Goal: Task Accomplishment & Management: Complete application form

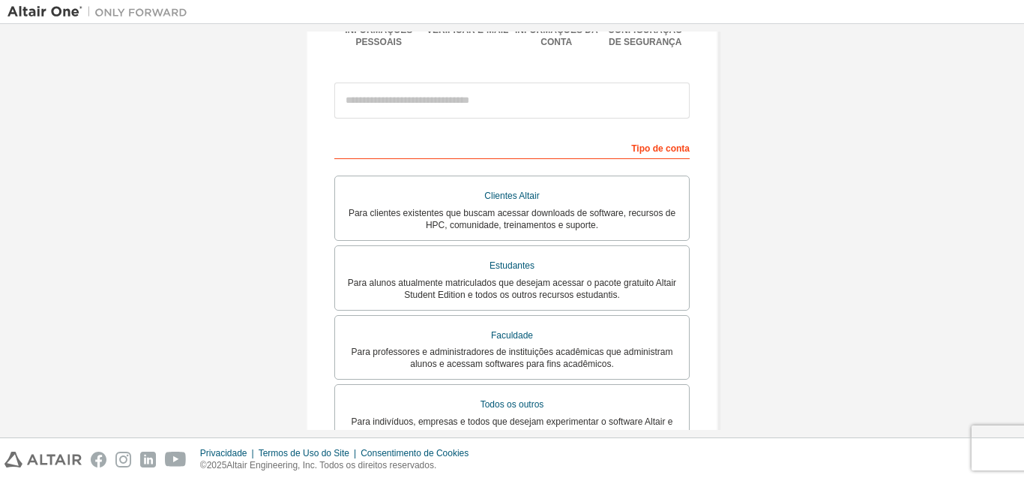
scroll to position [154, 0]
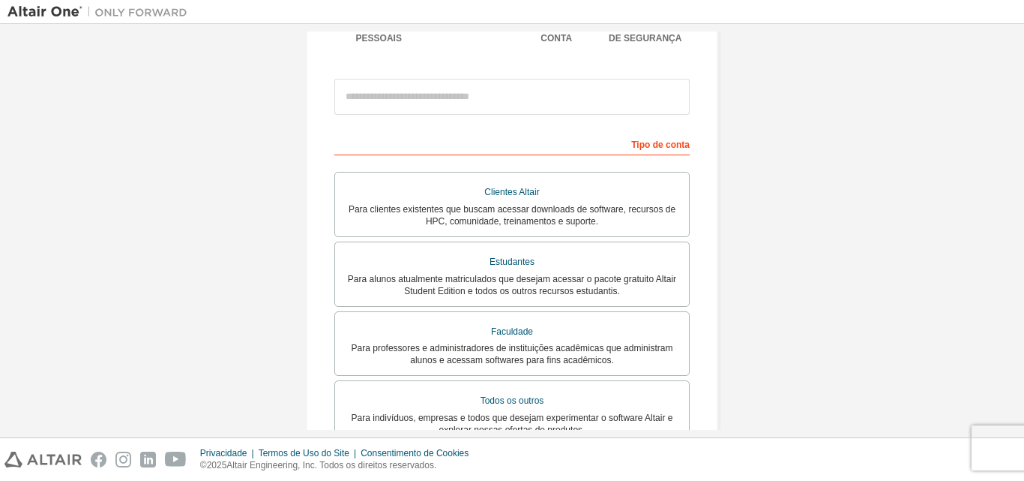
click at [793, 285] on div "Crie uma conta Altair One Para testes gratuitos, licenças, downloads, aprendiza…" at bounding box center [511, 284] width 1009 height 812
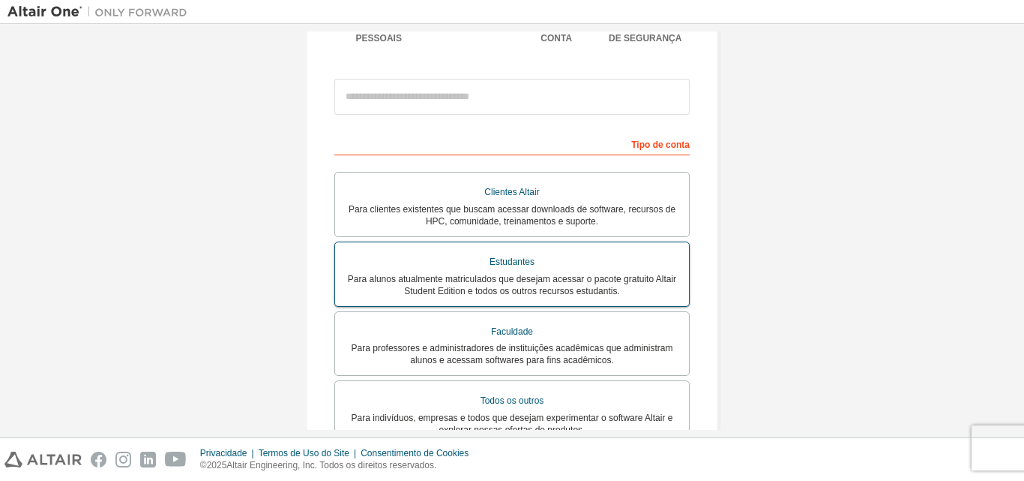
click at [535, 287] on font "Para alunos atualmente matriculados que desejam acessar o pacote gratuito Altai…" at bounding box center [512, 285] width 328 height 22
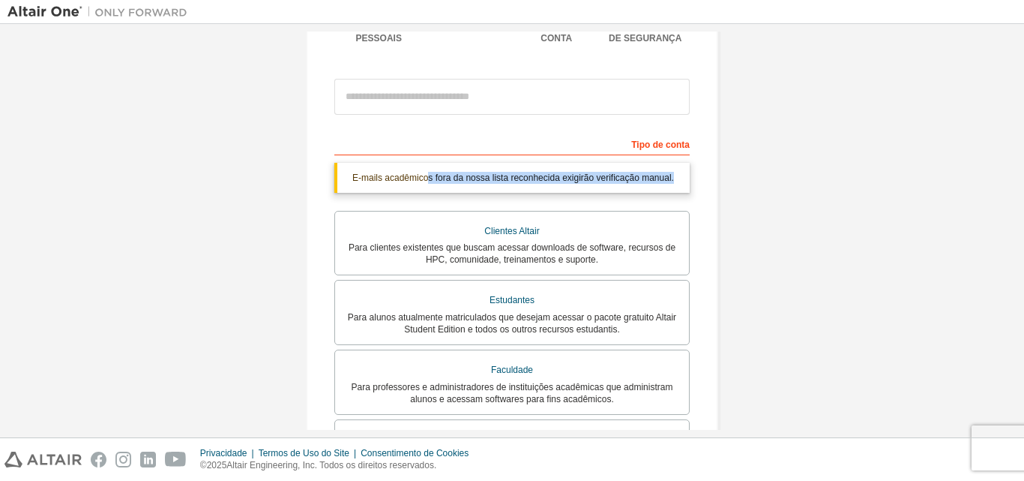
drag, startPoint x: 430, startPoint y: 184, endPoint x: 679, endPoint y: 181, distance: 248.9
click at [679, 181] on div "E-mails acadêmicos fora da nossa lista reconhecida exigirão verificação manual." at bounding box center [511, 178] width 355 height 30
click at [750, 192] on div "Crie uma conta Altair One Para testes gratuitos, licenças, downloads, aprendiza…" at bounding box center [511, 303] width 1009 height 851
click at [652, 145] on font "Tipo de conta" at bounding box center [660, 144] width 58 height 10
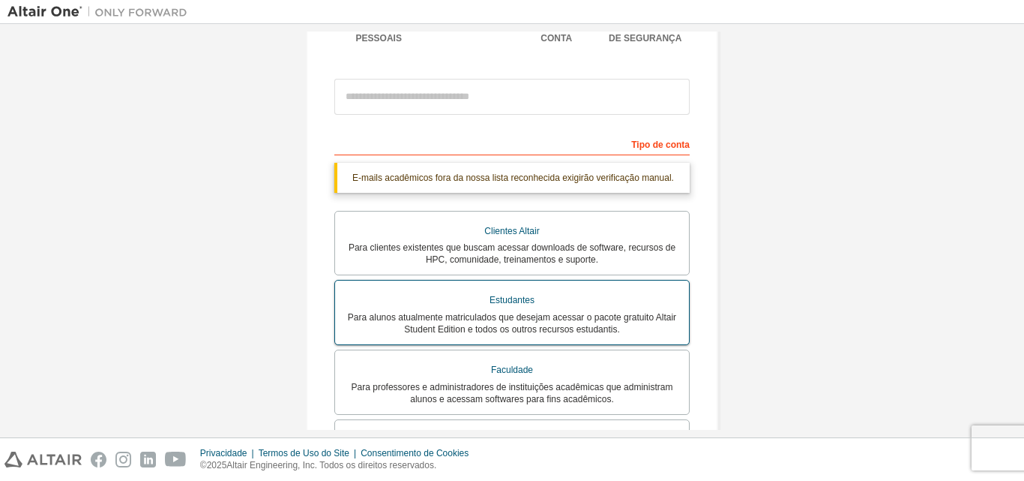
scroll to position [79, 0]
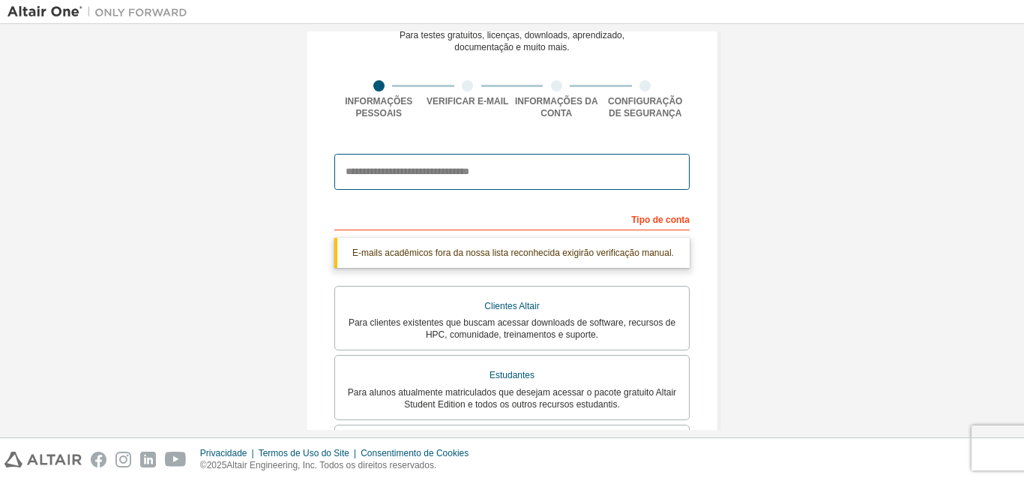
click at [462, 175] on input "email" at bounding box center [511, 172] width 355 height 36
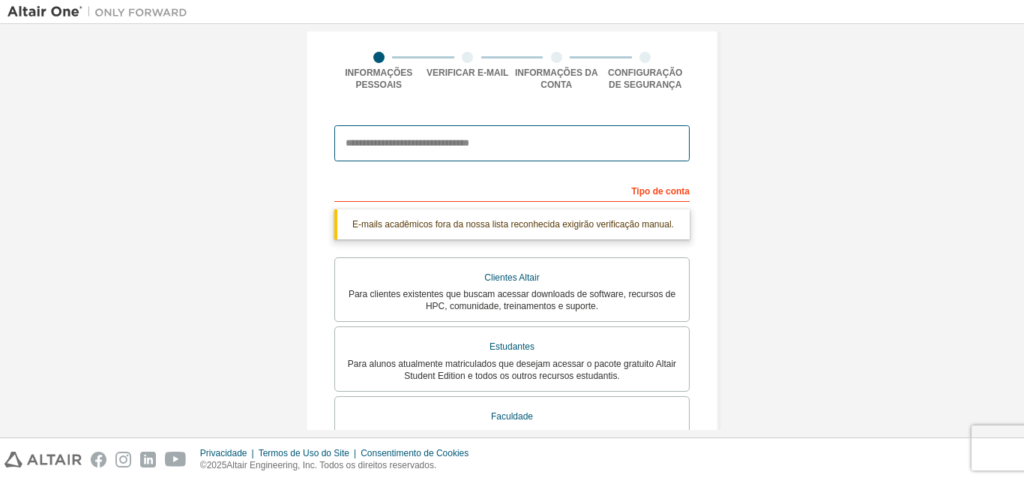
scroll to position [4, 0]
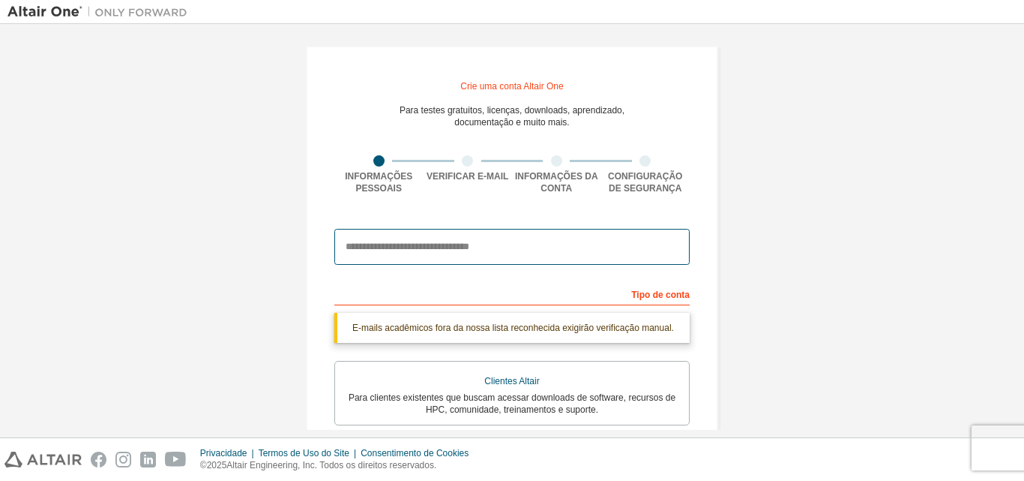
click at [454, 244] on input "email" at bounding box center [511, 247] width 355 height 36
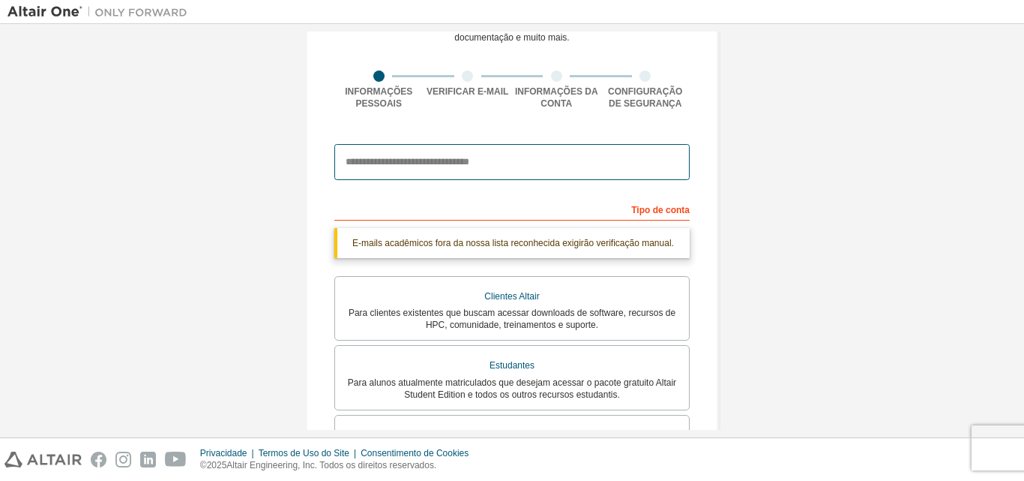
scroll to position [87, 0]
click at [466, 165] on input "email" at bounding box center [511, 163] width 355 height 36
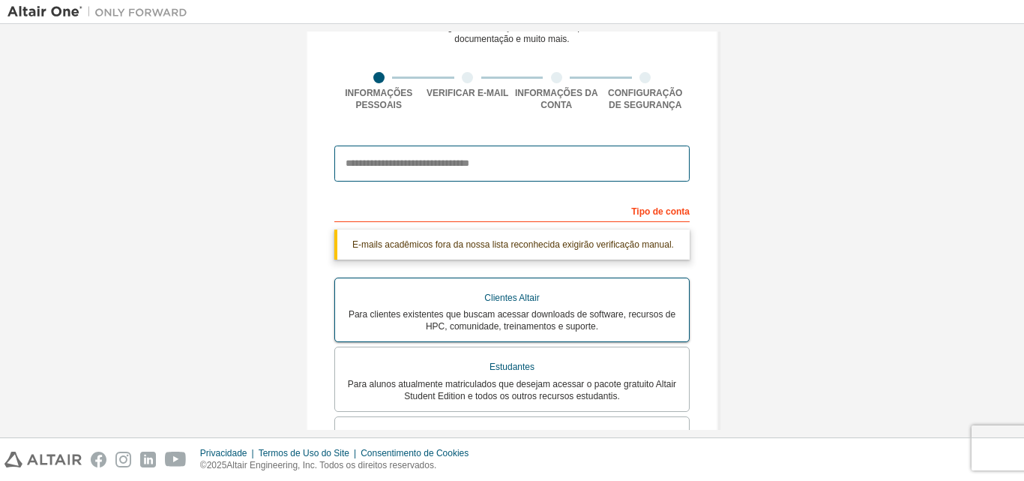
scroll to position [162, 0]
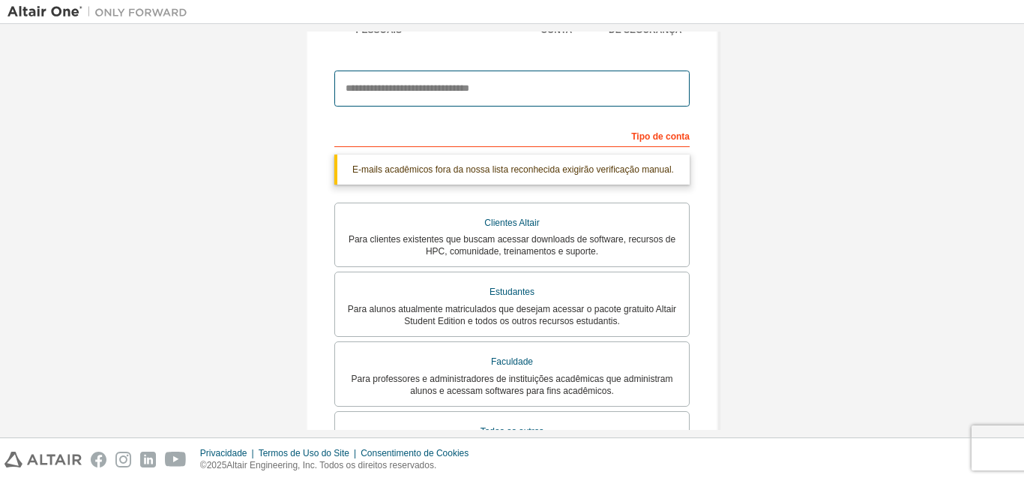
click at [420, 88] on input "email" at bounding box center [511, 88] width 355 height 36
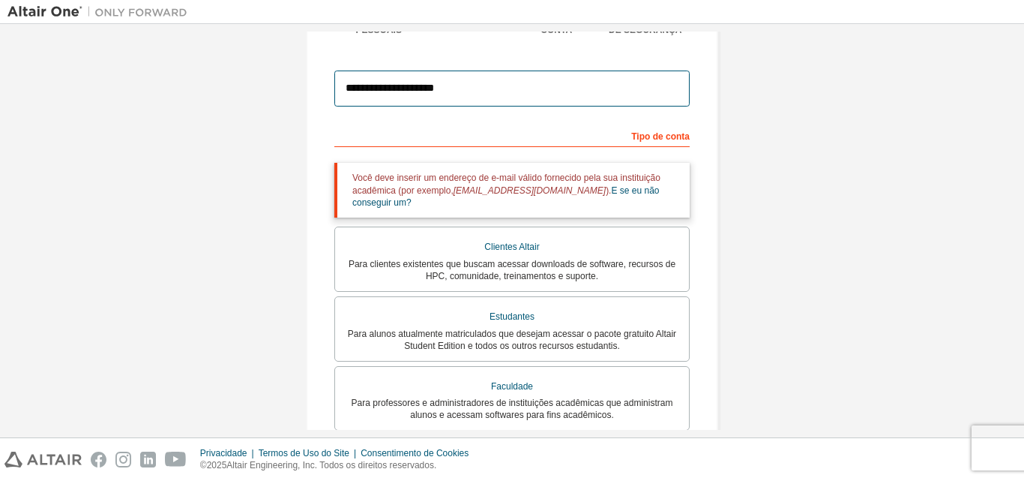
type input "**********"
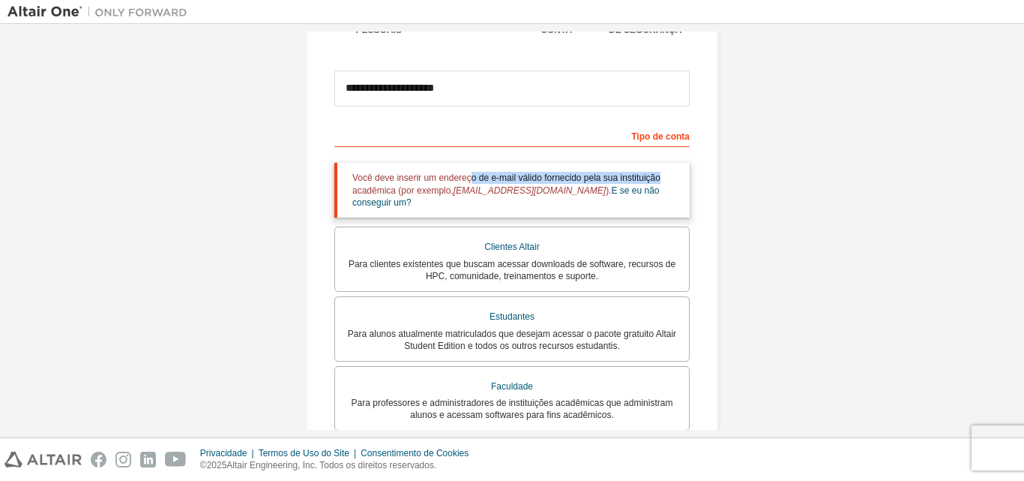
drag, startPoint x: 471, startPoint y: 179, endPoint x: 686, endPoint y: 177, distance: 215.2
click at [686, 177] on div "**********" at bounding box center [512, 308] width 412 height 840
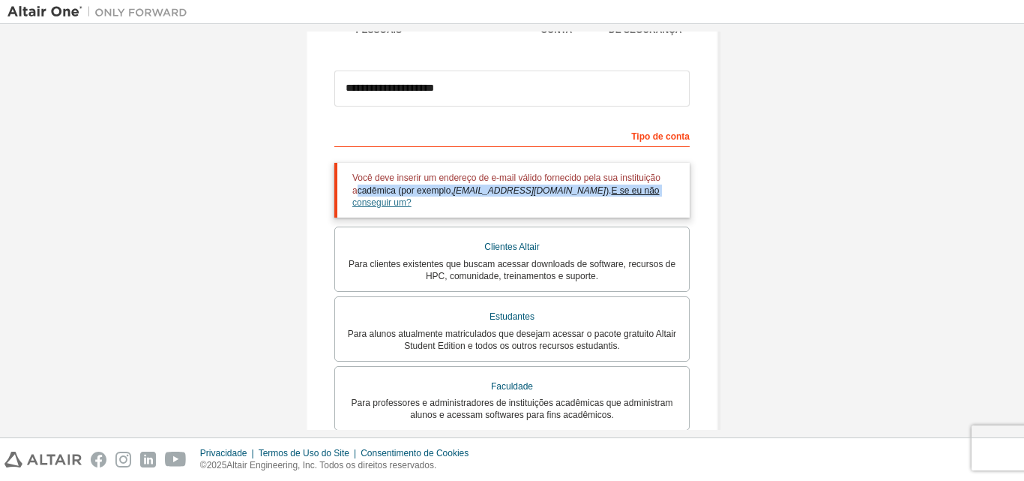
drag, startPoint x: 354, startPoint y: 196, endPoint x: 616, endPoint y: 191, distance: 262.4
click at [616, 191] on font "Você deve inserir um endereço de e-mail válido fornecido pela sua instituição a…" at bounding box center [506, 189] width 308 height 35
click at [508, 194] on font "nome@suauniversidade.edu" at bounding box center [530, 190] width 152 height 10
click at [611, 195] on font "E se eu não conseguir um?" at bounding box center [505, 196] width 307 height 22
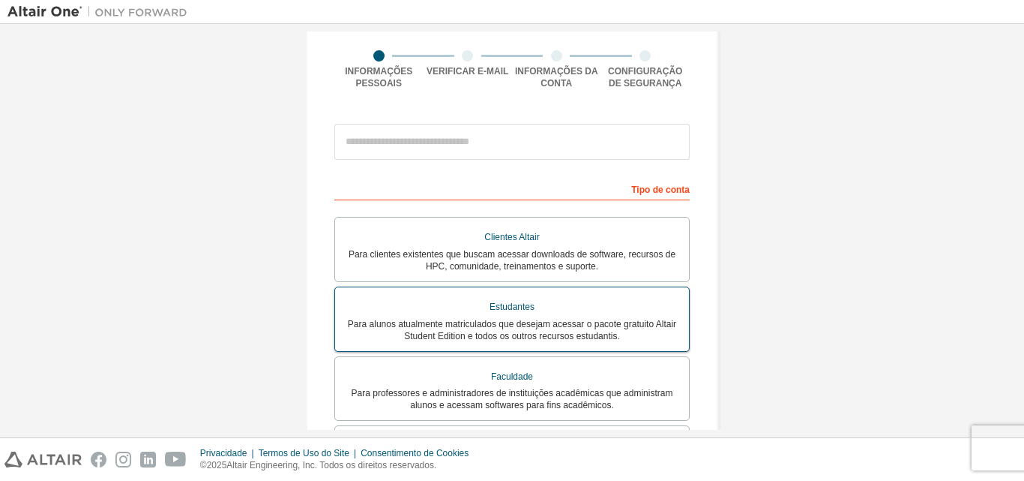
scroll to position [150, 0]
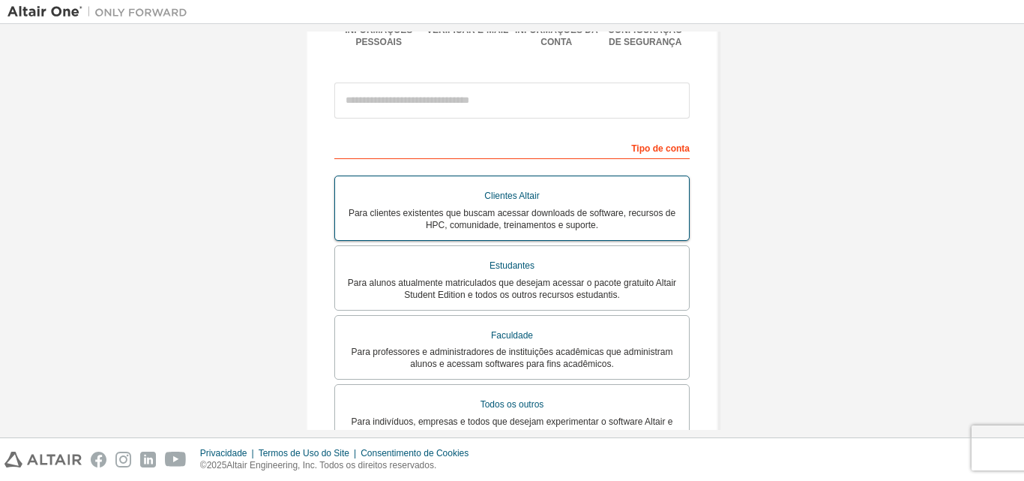
click at [490, 218] on font "Para clientes existentes que buscam acessar downloads de software, recursos de …" at bounding box center [512, 219] width 327 height 22
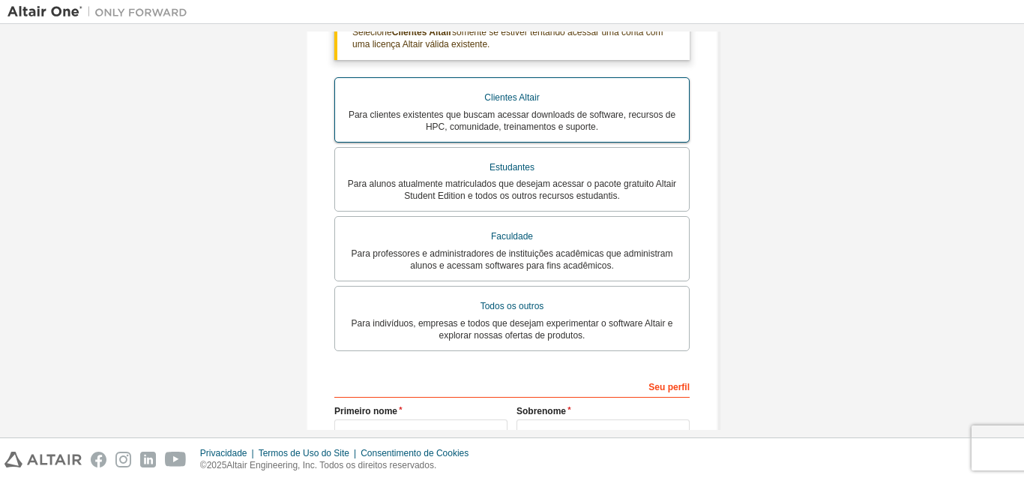
scroll to position [300, 0]
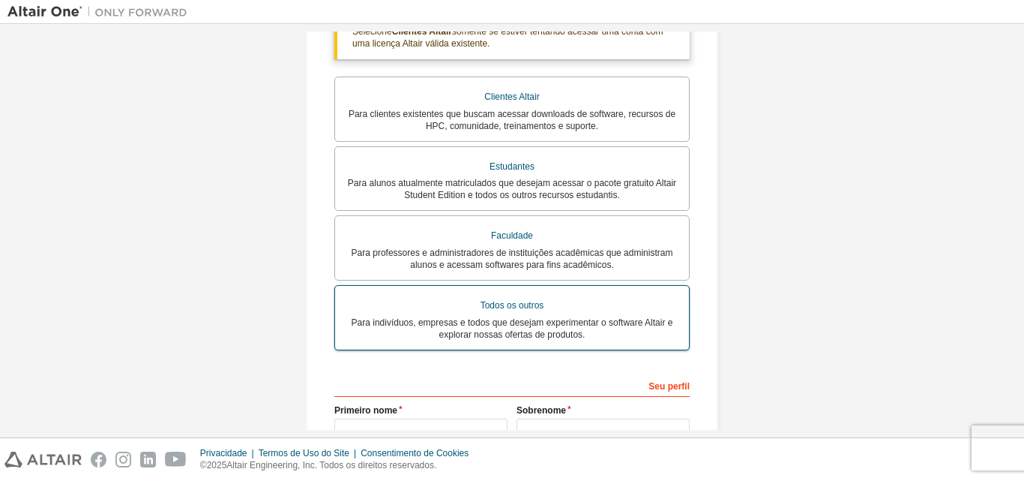
click at [534, 334] on font "Para indivíduos, empresas e todos que desejam experimentar o software Altair e …" at bounding box center [513, 328] width 322 height 22
